Goal: Transaction & Acquisition: Purchase product/service

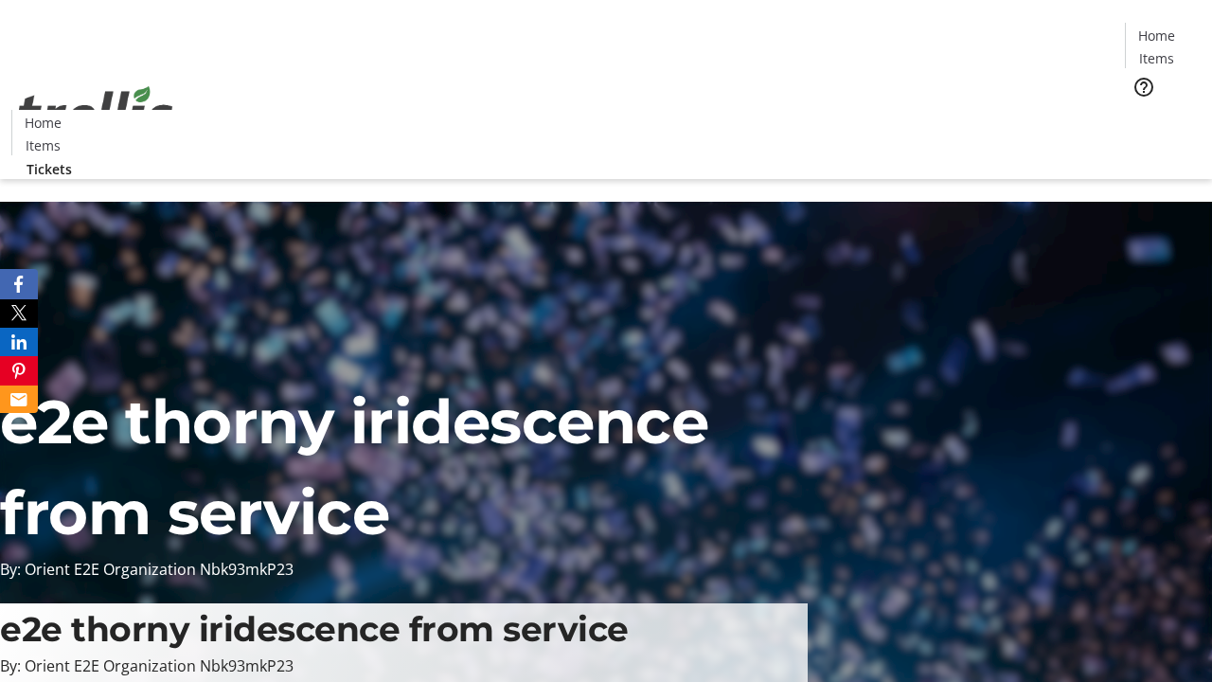
click at [1140, 110] on span "Tickets" at bounding box center [1162, 120] width 45 height 20
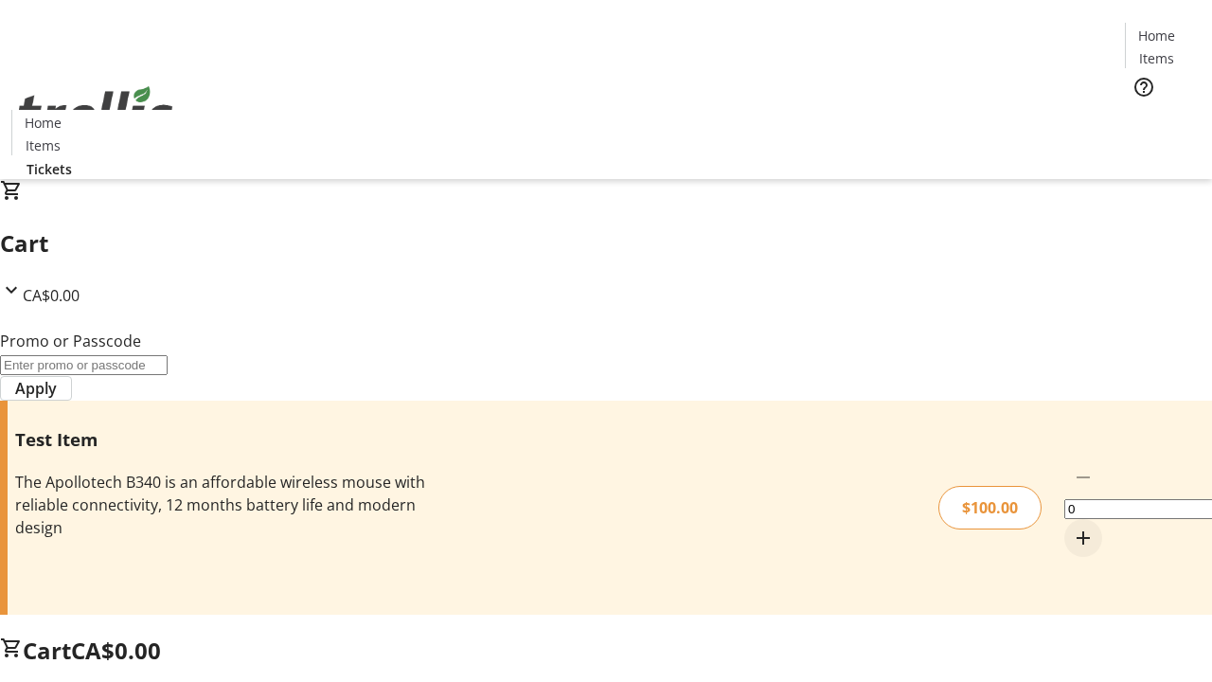
click at [1072, 527] on mat-icon "Increment by one" at bounding box center [1083, 538] width 23 height 23
type input "1"
type input "FLAT"
